Goal: Transaction & Acquisition: Purchase product/service

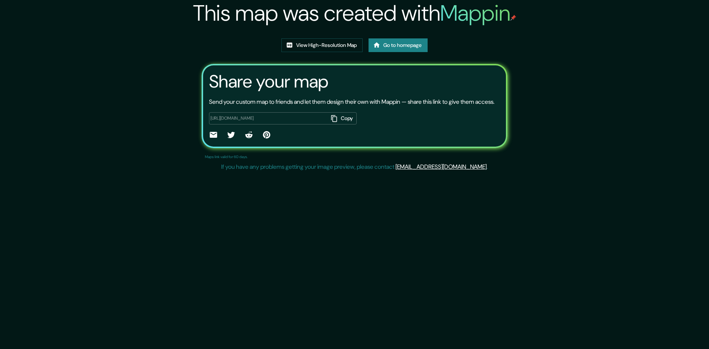
click at [245, 125] on div "[URL][DOMAIN_NAME] Copy ​" at bounding box center [283, 118] width 148 height 12
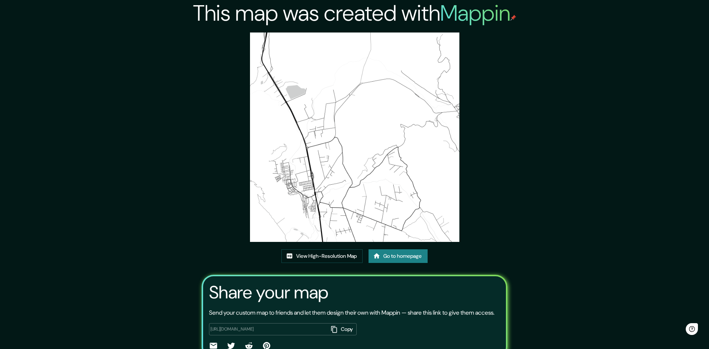
click at [254, 323] on div "[URL][DOMAIN_NAME] Copy ​" at bounding box center [283, 329] width 148 height 12
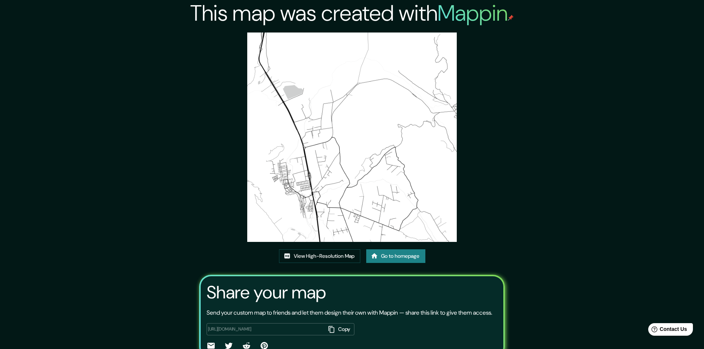
click at [405, 265] on div "View High-Resolution Map Go to homepage" at bounding box center [352, 259] width 146 height 20
click at [409, 256] on link "Go to homepage" at bounding box center [395, 256] width 59 height 14
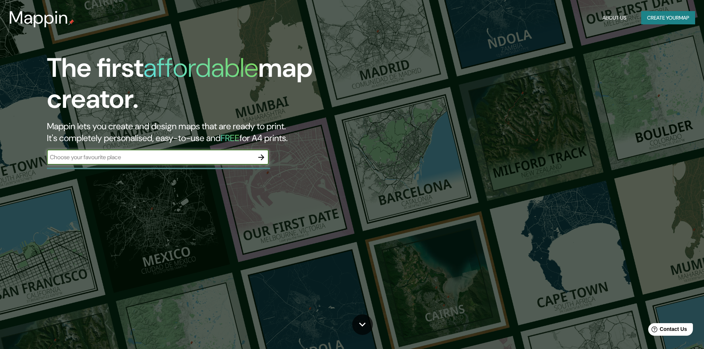
click at [180, 156] on input "text" at bounding box center [150, 157] width 207 height 8
click at [111, 158] on input "text" at bounding box center [150, 157] width 207 height 8
type input "El Melon"
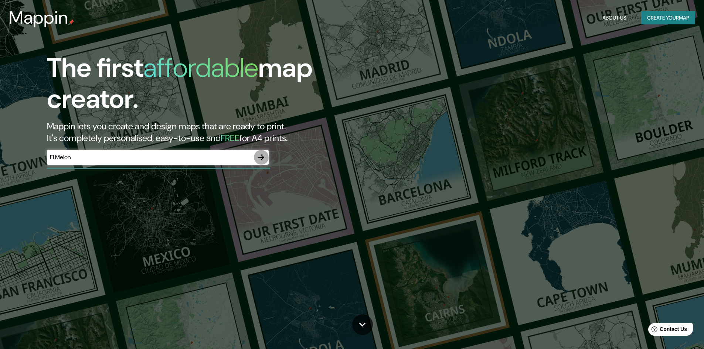
click at [259, 158] on icon "button" at bounding box center [261, 157] width 9 height 9
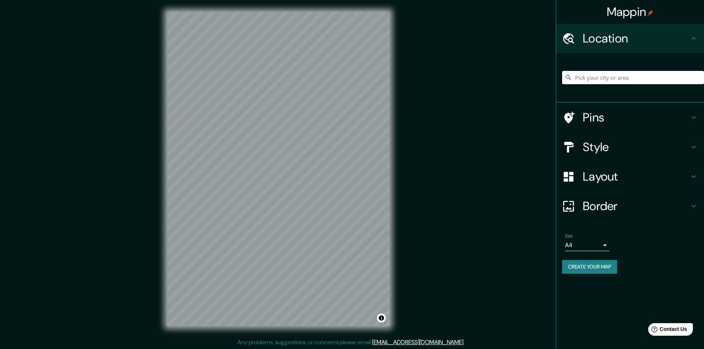
click at [614, 83] on input "Pick your city or area" at bounding box center [633, 77] width 142 height 13
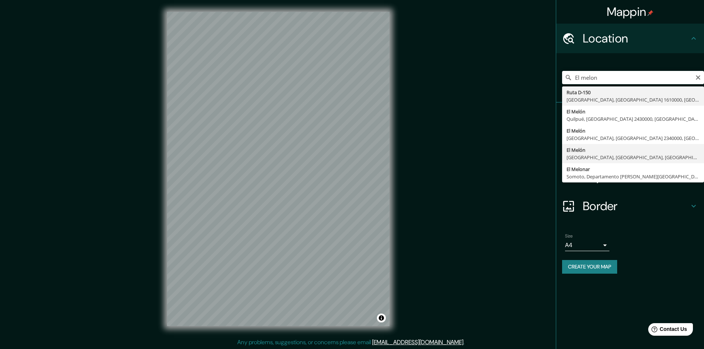
type input "El Melón, Nogales, Región de Valparaíso, Chile"
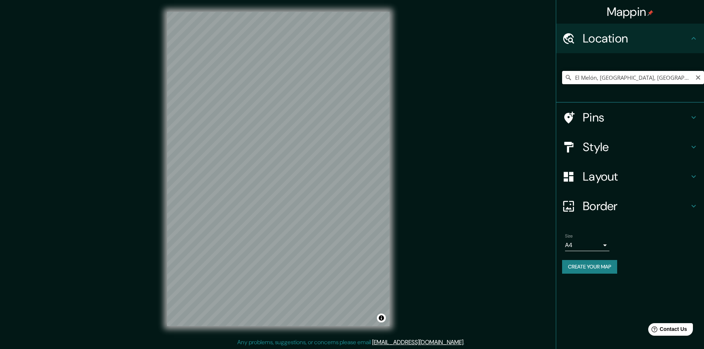
click at [645, 78] on input "El Melón, Nogales, Región de Valparaíso, Chile" at bounding box center [633, 77] width 142 height 13
click at [693, 77] on input "El Melón, Nogales, Región de Valparaíso, Chile" at bounding box center [633, 77] width 142 height 13
click at [698, 76] on icon "Clear" at bounding box center [698, 78] width 6 height 6
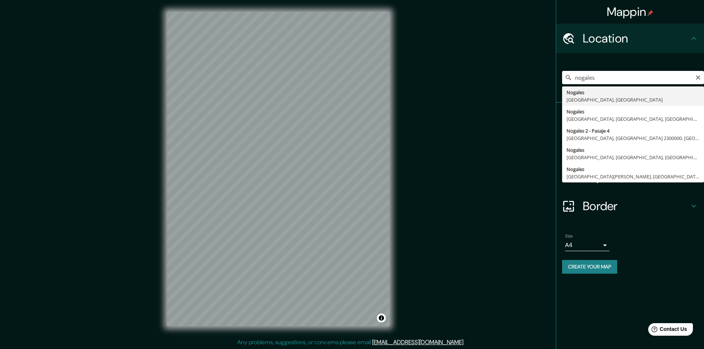
type input "Nogales, Región de Valparaíso, Chile"
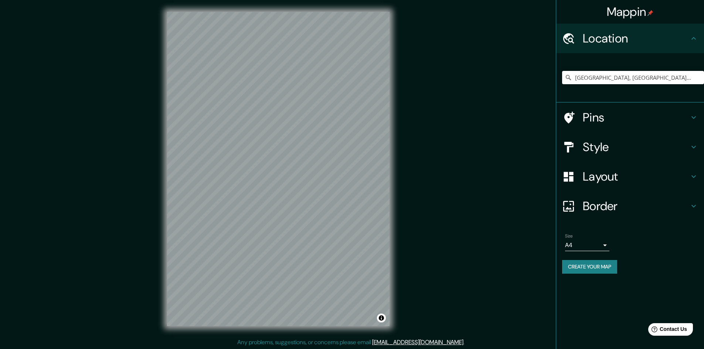
click at [647, 180] on h4 "Layout" at bounding box center [636, 176] width 106 height 15
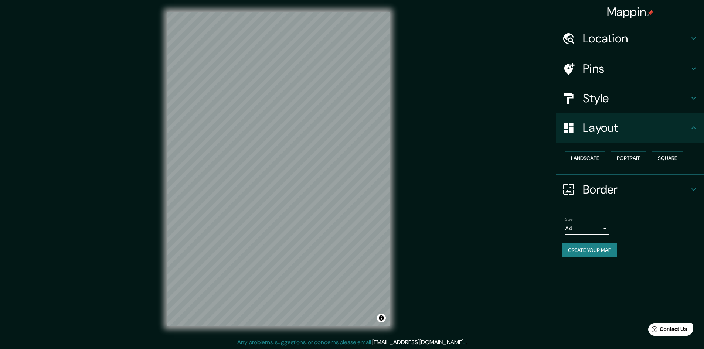
click at [651, 217] on div "Size A4 single" at bounding box center [630, 226] width 136 height 24
click at [635, 139] on div "Layout" at bounding box center [630, 128] width 148 height 30
click at [610, 104] on h4 "Style" at bounding box center [636, 98] width 106 height 15
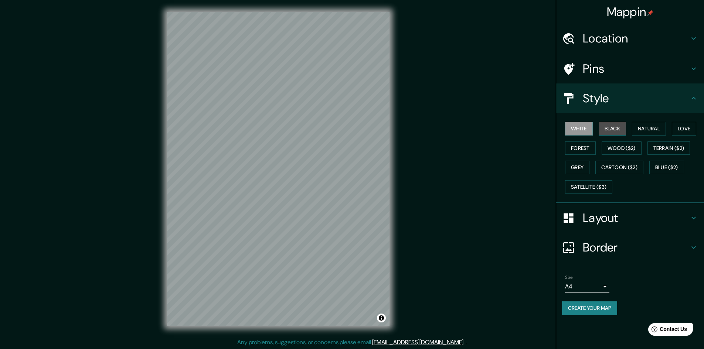
click at [612, 130] on button "Black" at bounding box center [613, 129] width 28 height 14
click at [388, 171] on div "© Mapbox © OpenStreetMap Improve this map" at bounding box center [278, 169] width 246 height 338
click at [642, 126] on button "Natural" at bounding box center [649, 129] width 34 height 14
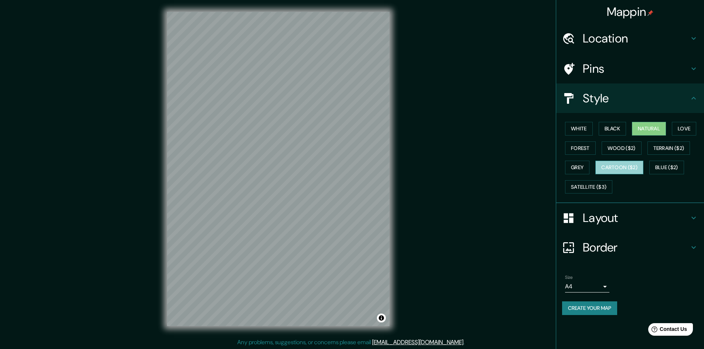
click at [634, 162] on button "Cartoon ($2)" at bounding box center [619, 168] width 48 height 14
click at [584, 169] on button "Grey" at bounding box center [577, 168] width 24 height 14
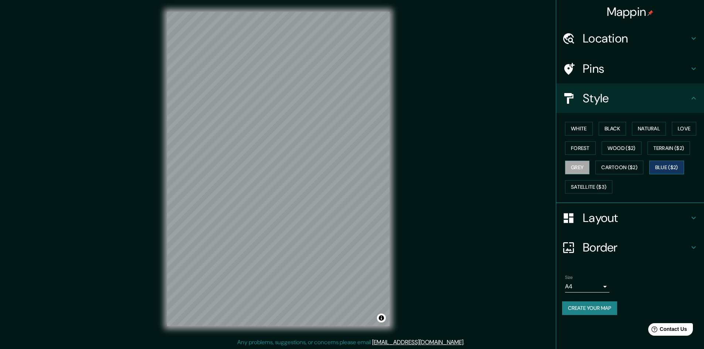
click at [674, 171] on button "Blue ($2)" at bounding box center [666, 168] width 35 height 14
click at [674, 149] on button "Terrain ($2)" at bounding box center [668, 149] width 43 height 14
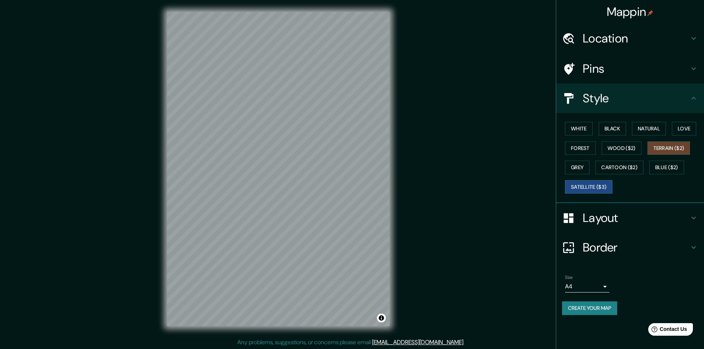
click at [582, 186] on button "Satellite ($3)" at bounding box center [588, 187] width 47 height 14
click at [582, 129] on button "White" at bounding box center [579, 129] width 28 height 14
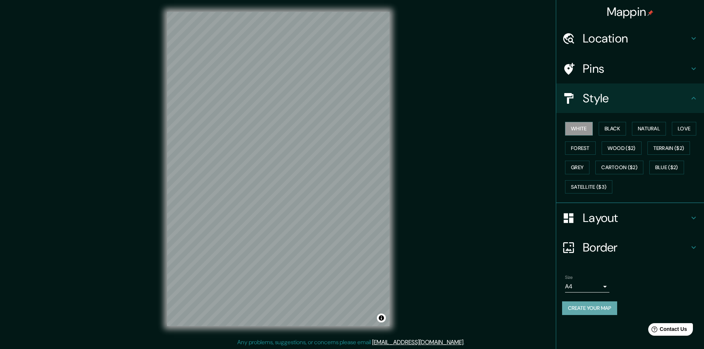
click at [608, 311] on button "Create your map" at bounding box center [589, 308] width 55 height 14
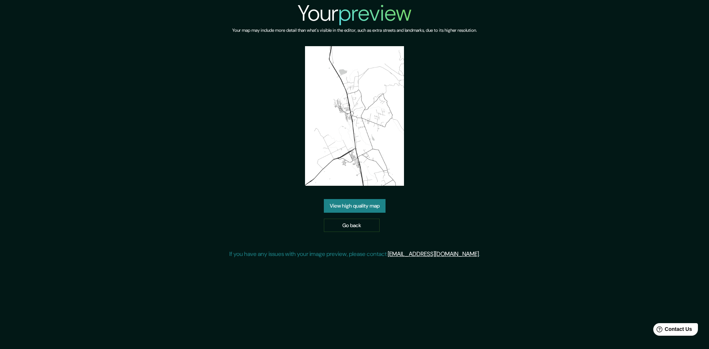
click at [373, 208] on link "View high quality map" at bounding box center [355, 206] width 62 height 14
